Goal: Find specific fact: Find specific fact

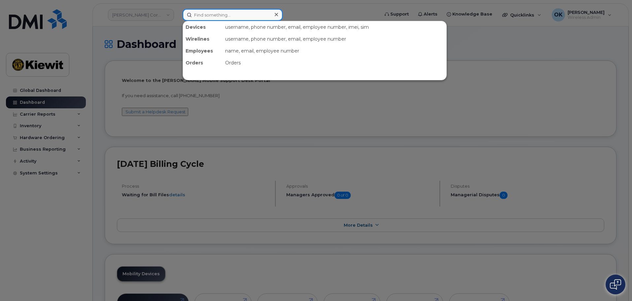
click at [211, 18] on input at bounding box center [233, 15] width 100 height 12
paste input "00509063"
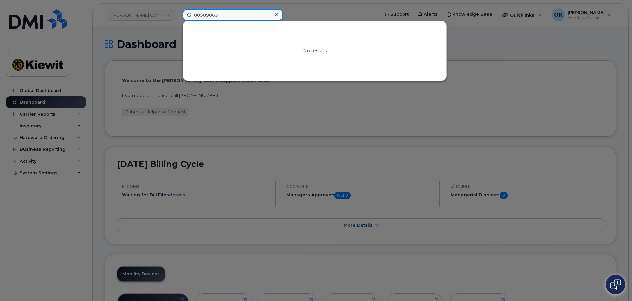
click at [201, 14] on input "00509063" at bounding box center [233, 15] width 100 height 12
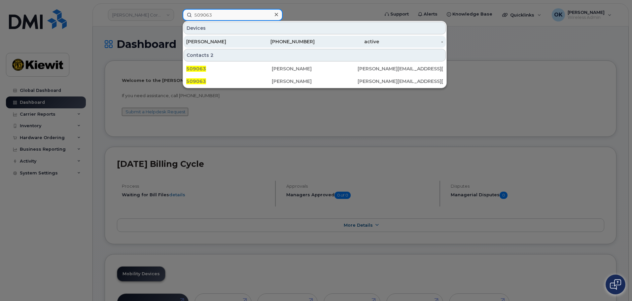
type input "509063"
click at [379, 38] on div "active" at bounding box center [411, 42] width 64 height 12
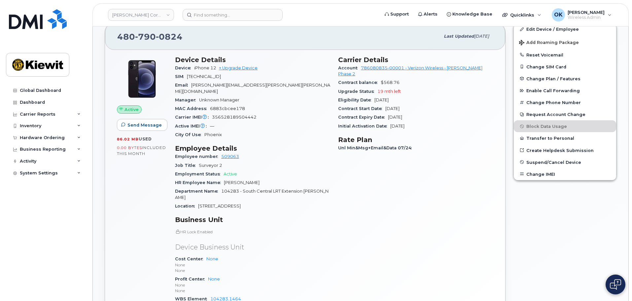
scroll to position [66, 0]
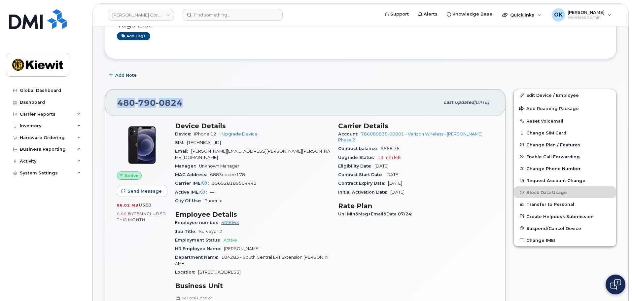
drag, startPoint x: 192, startPoint y: 101, endPoint x: 108, endPoint y: 99, distance: 84.2
click at [108, 99] on div "[PHONE_NUMBER] Last updated [DATE]" at bounding box center [305, 102] width 400 height 26
copy span "[PHONE_NUMBER]"
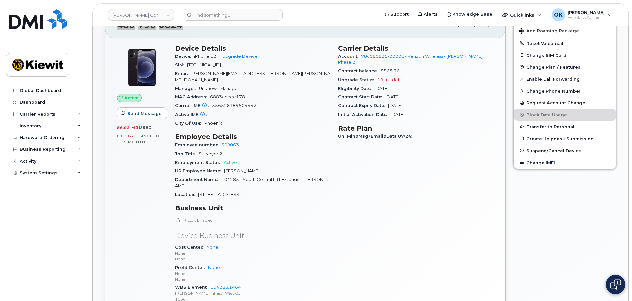
scroll to position [132, 0]
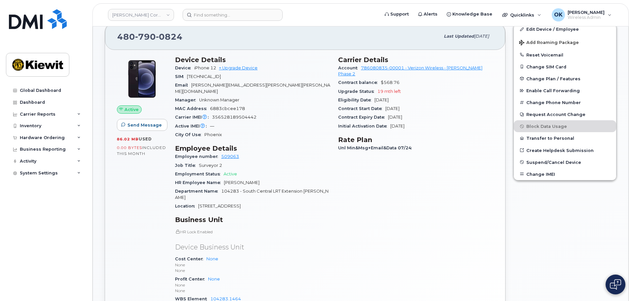
click at [266, 134] on div "Device Details Device iPhone 12 + Upgrade Device SIM 89148000008625143064 Email…" at bounding box center [252, 188] width 163 height 272
drag, startPoint x: 193, startPoint y: 67, endPoint x: 221, endPoint y: 70, distance: 27.6
click at [221, 70] on div "Device iPhone 12 + Upgrade Device" at bounding box center [252, 68] width 155 height 9
copy span "iPhone 12"
